Goal: Task Accomplishment & Management: Use online tool/utility

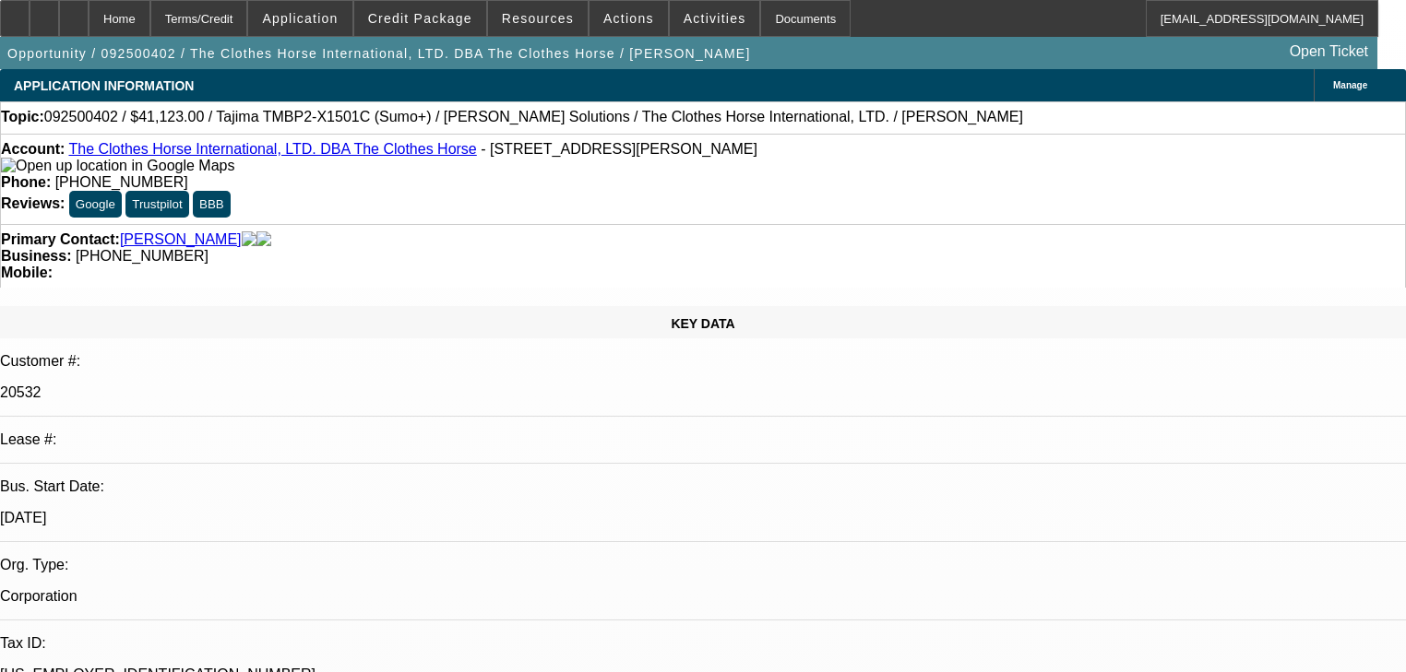
select select "0"
select select "2"
select select "0"
select select "6"
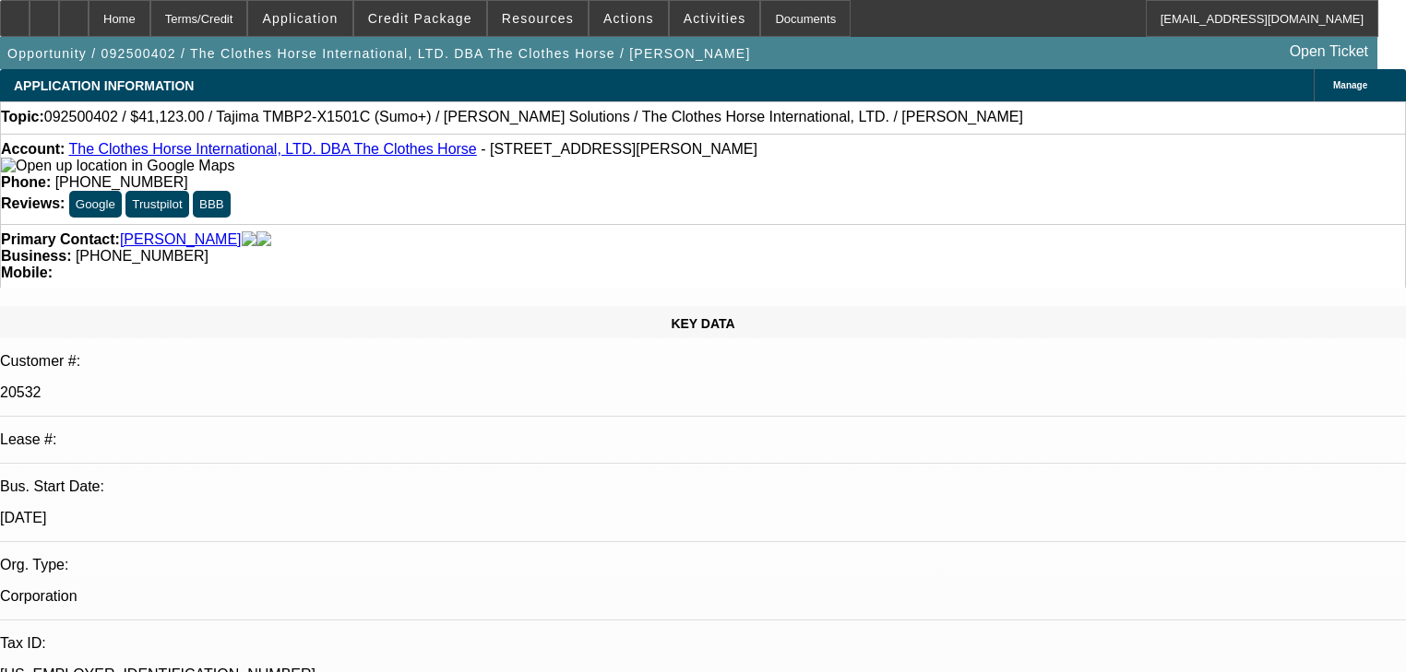
select select "0"
select select "2"
select select "0"
select select "6"
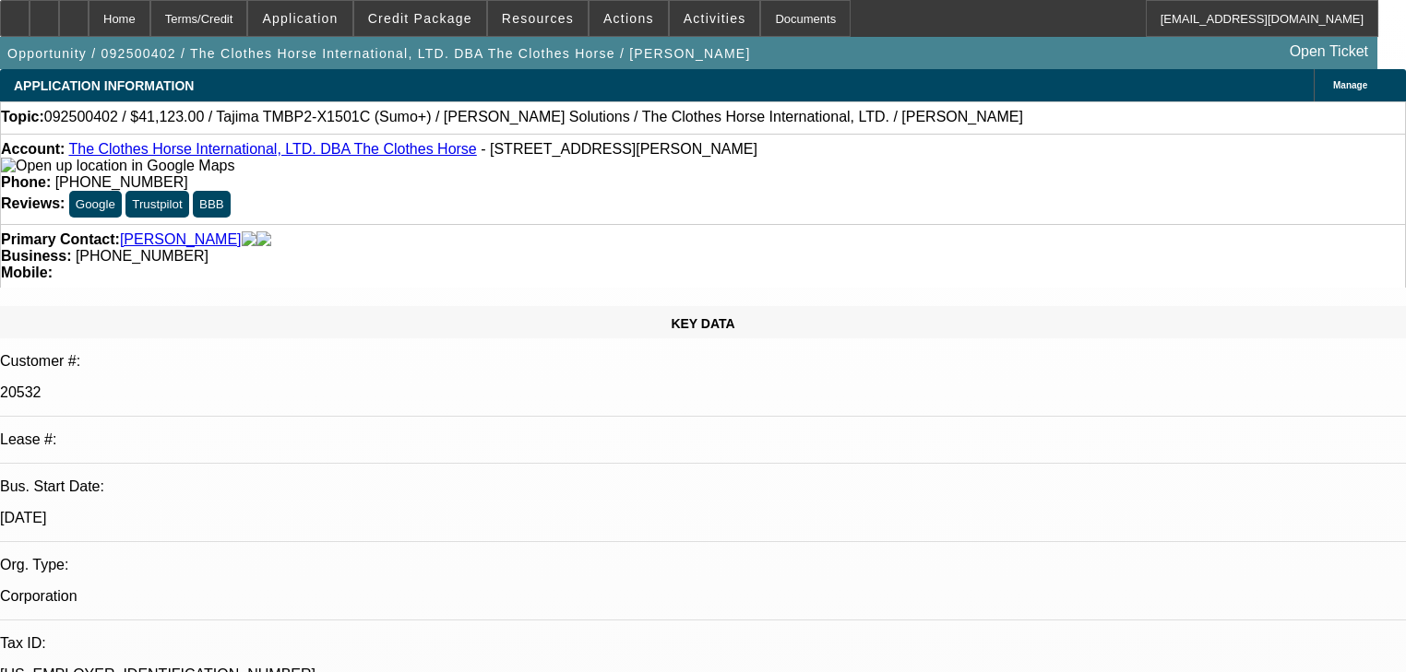
select select "0"
select select "2"
select select "0"
select select "6"
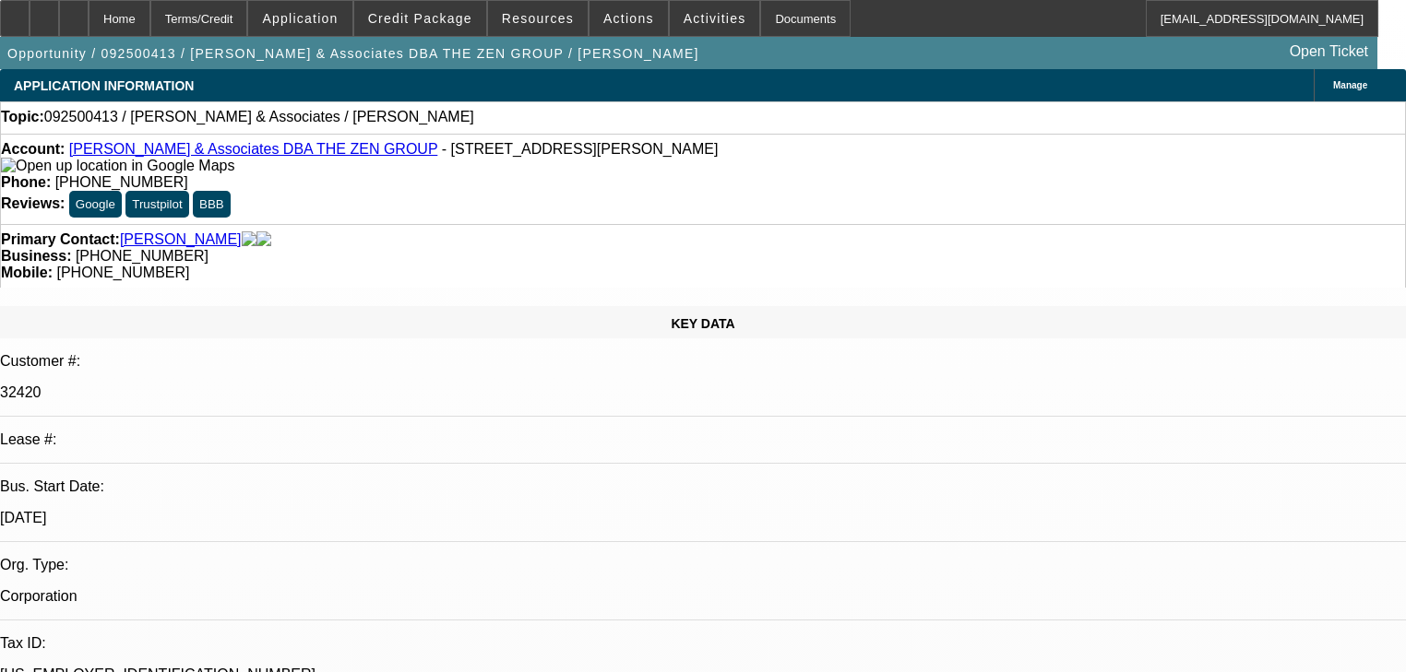
select select "0"
select select "2"
select select "0.1"
select select "4"
